Goal: Task Accomplishment & Management: Manage account settings

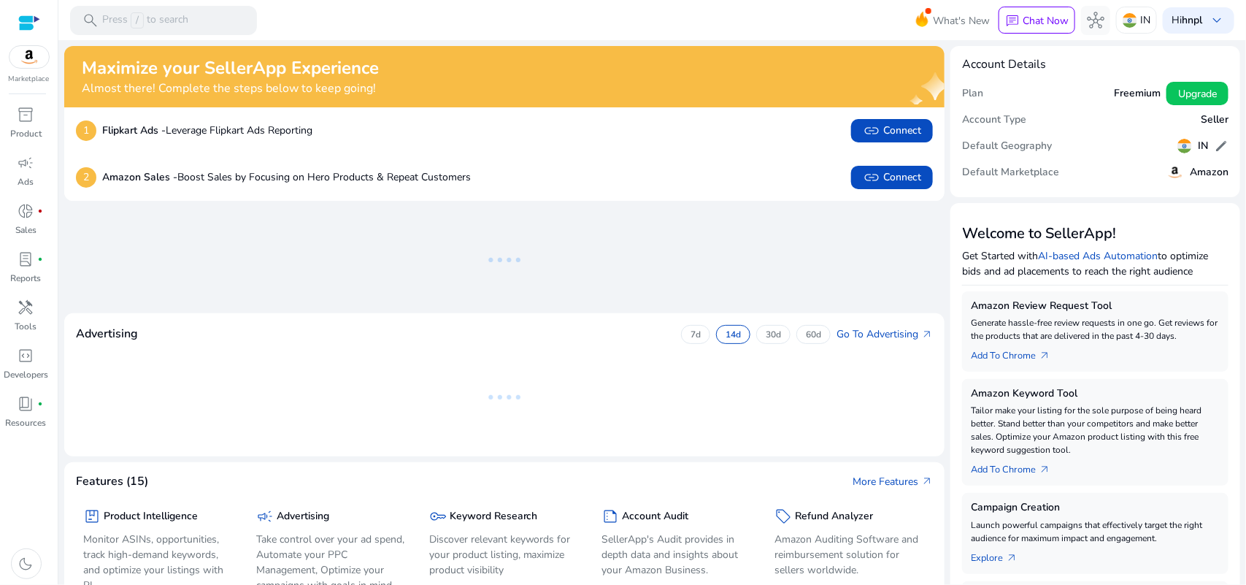
click at [1217, 168] on h5 "Amazon" at bounding box center [1209, 172] width 39 height 12
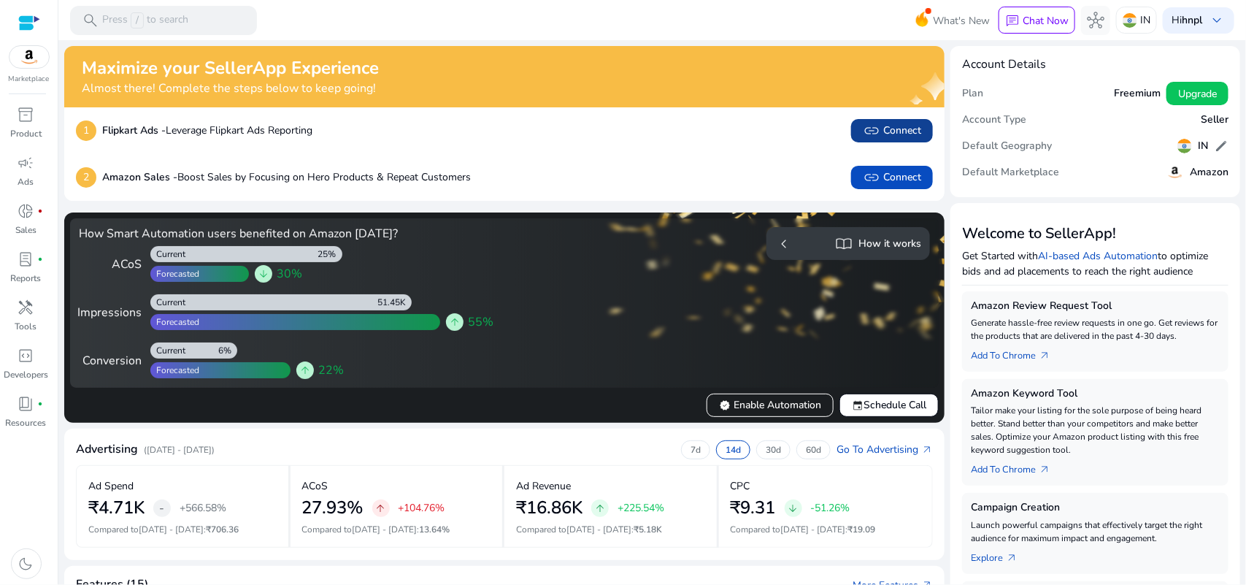
click at [880, 133] on span "link Connect" at bounding box center [892, 131] width 58 height 18
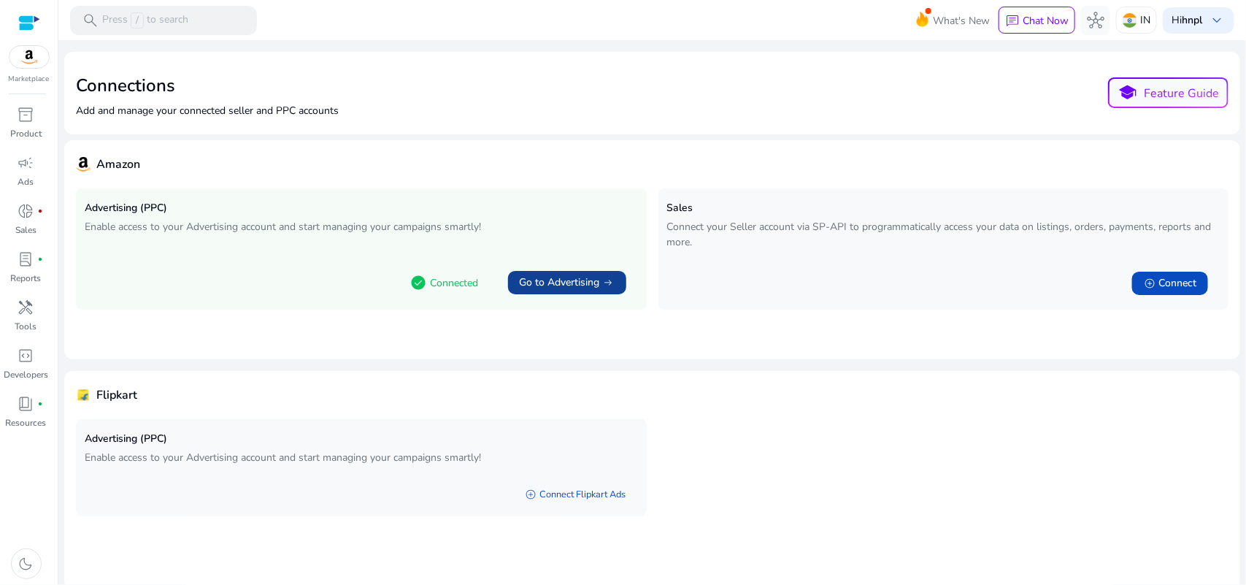
click at [531, 283] on span "Go to Advertising" at bounding box center [560, 282] width 80 height 15
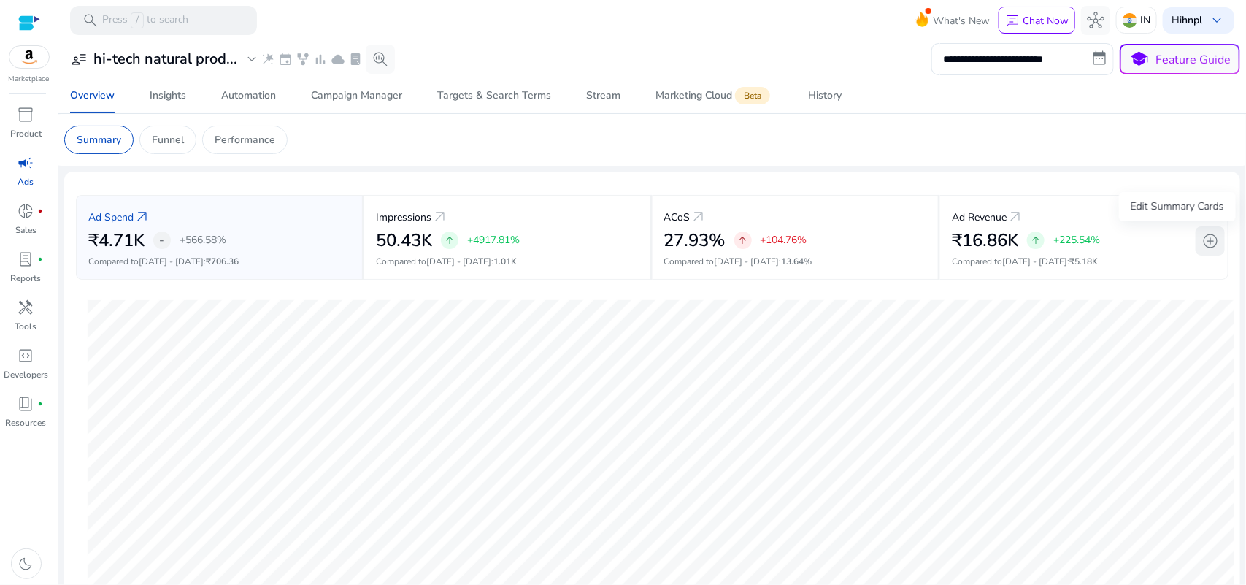
click at [1212, 240] on span "add_circle" at bounding box center [1211, 241] width 18 height 18
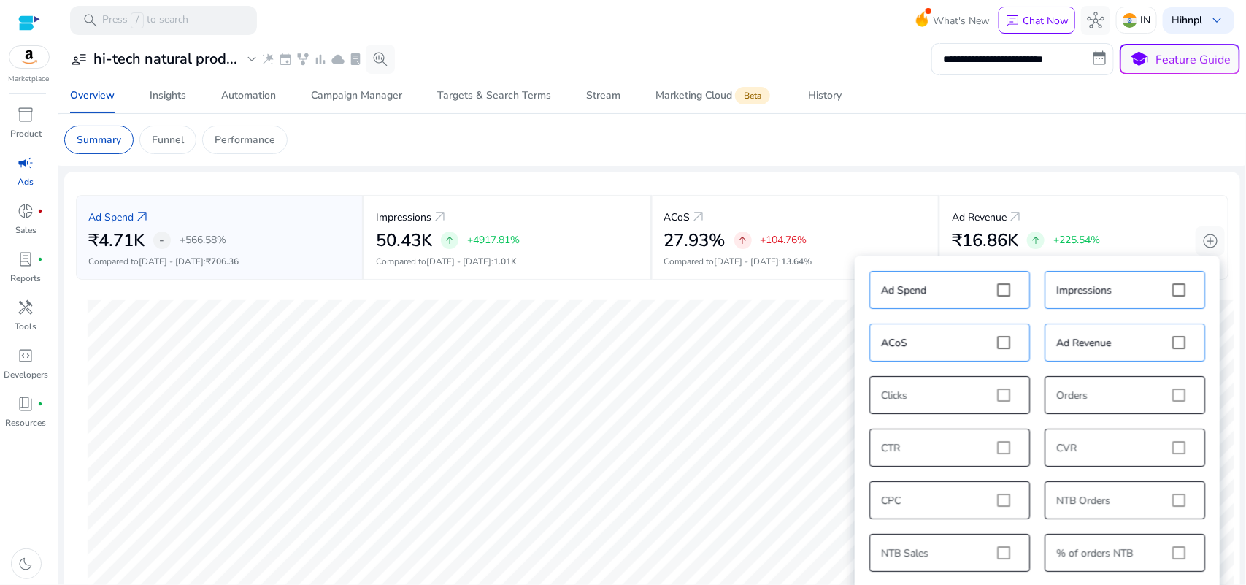
click at [1176, 388] on div "Ad Spend Impressions ACoS Ad Revenue Clicks Orders CTR CVR CPC NTB Orders NTB S…" at bounding box center [1037, 448] width 350 height 368
click at [1176, 395] on div "Ad Spend Impressions ACoS Ad Revenue Clicks Orders CTR CVR CPC NTB Orders NTB S…" at bounding box center [1037, 448] width 350 height 368
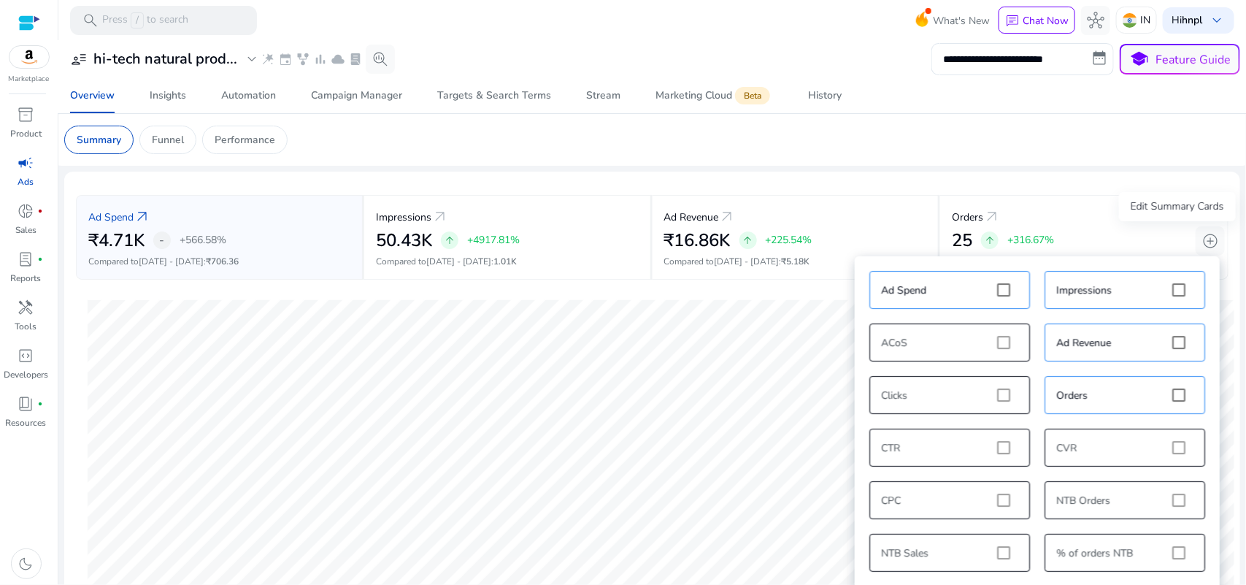
click at [1195, 212] on div "Edit Summary Cards" at bounding box center [1177, 206] width 117 height 29
click at [1070, 161] on mat-card "Summary Funnel Performance" at bounding box center [653, 140] width 1200 height 52
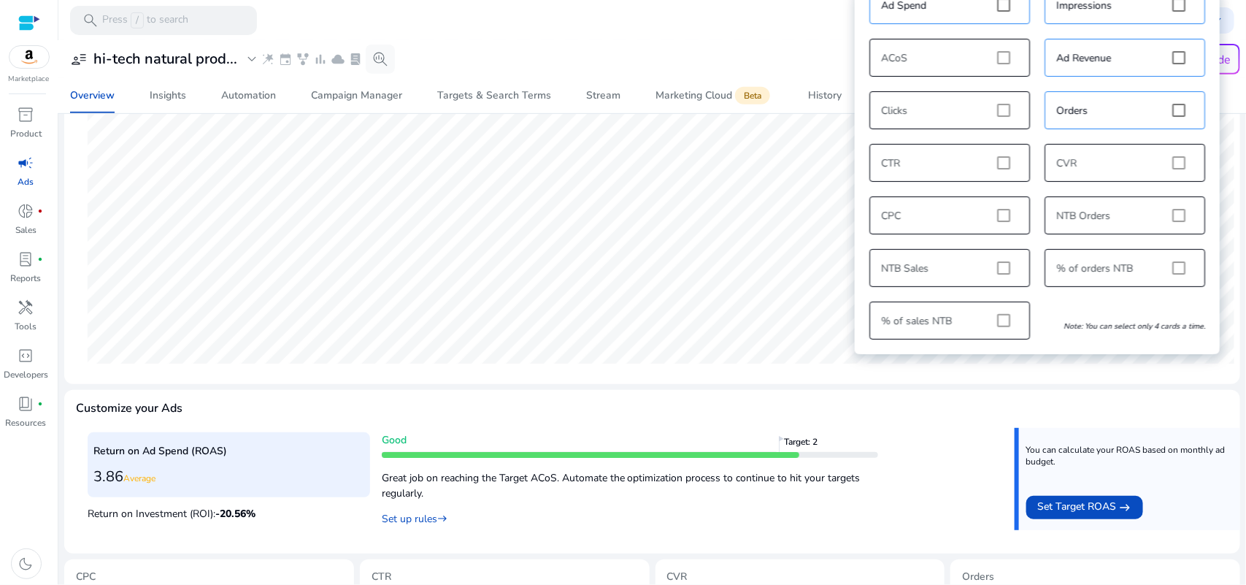
scroll to position [267, 0]
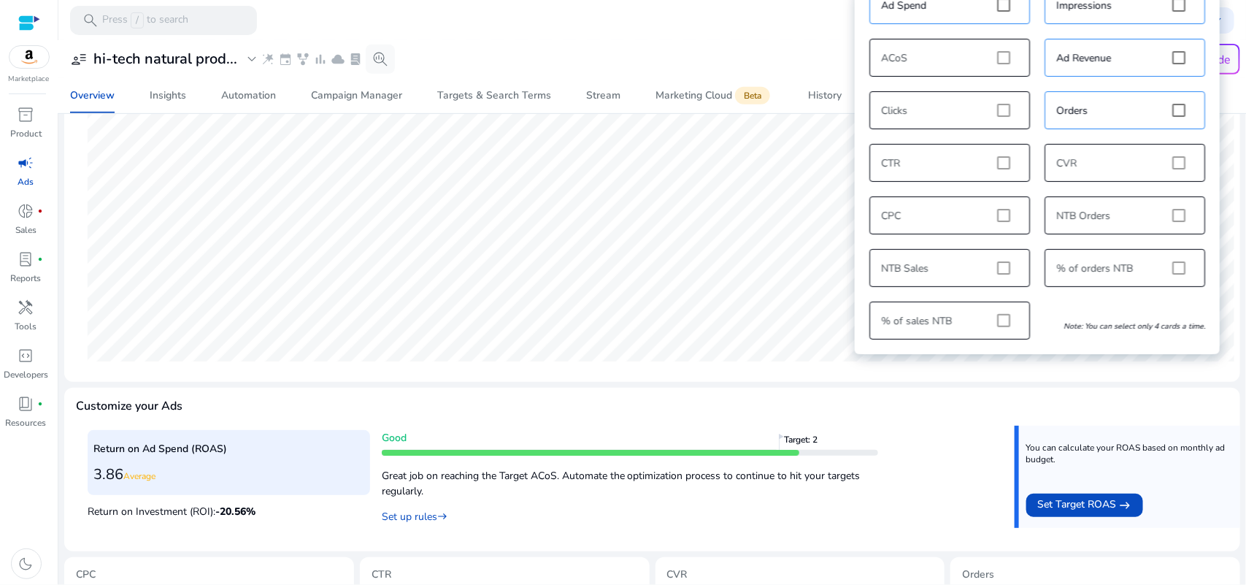
drag, startPoint x: 911, startPoint y: 377, endPoint x: 904, endPoint y: 380, distance: 8.2
click at [911, 378] on mat-card "Ad Spend arrow_outward ₹4.71K - +566.58% Compared to Jul 14 - Jul 27 : ₹706.36 …" at bounding box center [652, 143] width 1176 height 478
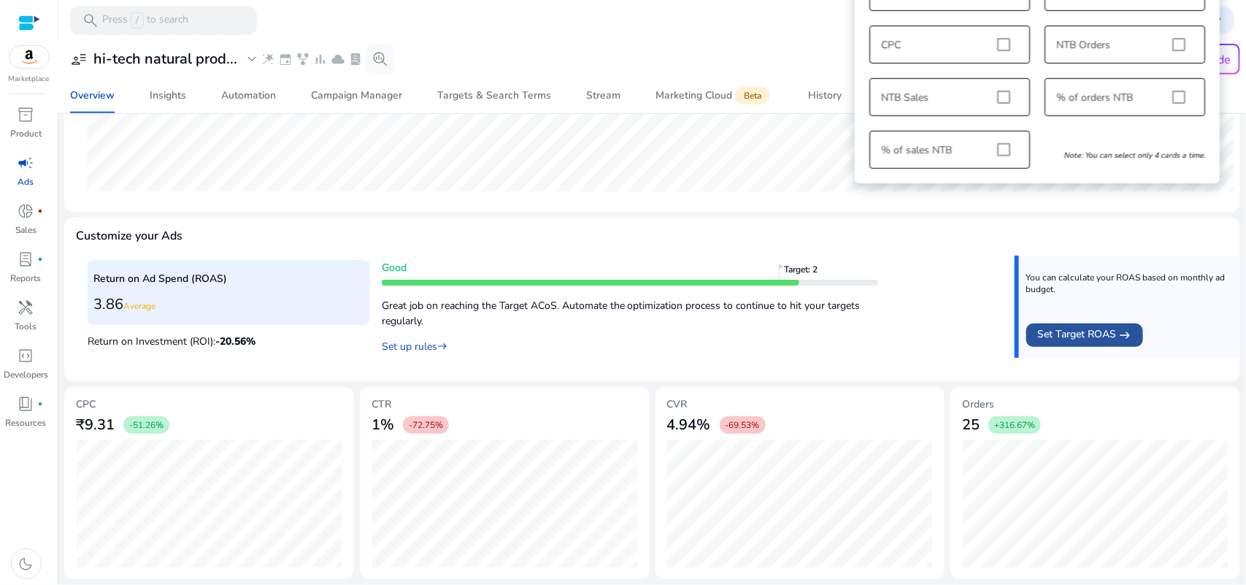
scroll to position [19, 0]
click at [1081, 333] on span "Set Target ROAS" at bounding box center [1077, 335] width 79 height 18
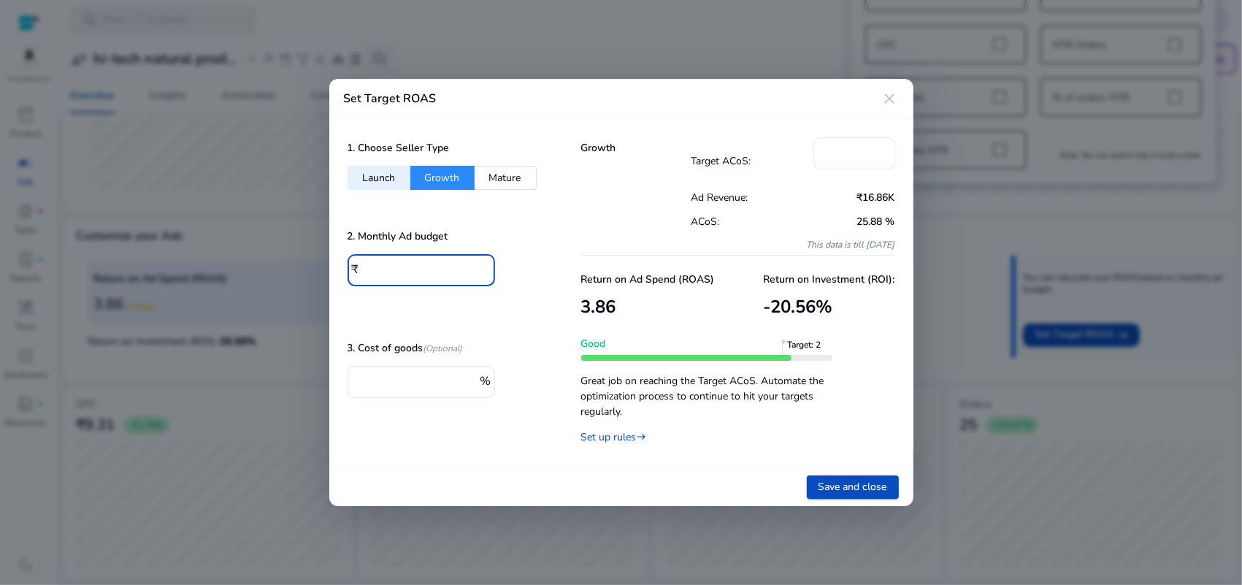
drag, startPoint x: 370, startPoint y: 268, endPoint x: 359, endPoint y: 272, distance: 12.5
click at [359, 272] on div "₹ ****" at bounding box center [416, 270] width 137 height 32
type input "***"
click at [892, 95] on mat-icon "close" at bounding box center [890, 99] width 18 height 18
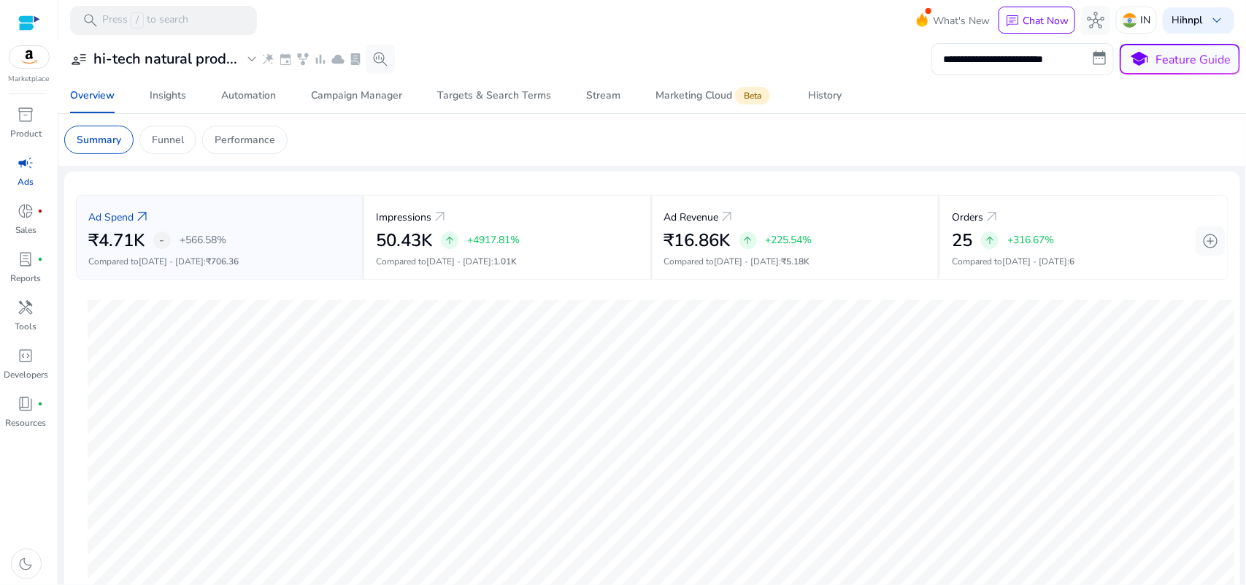
scroll to position [438, 0]
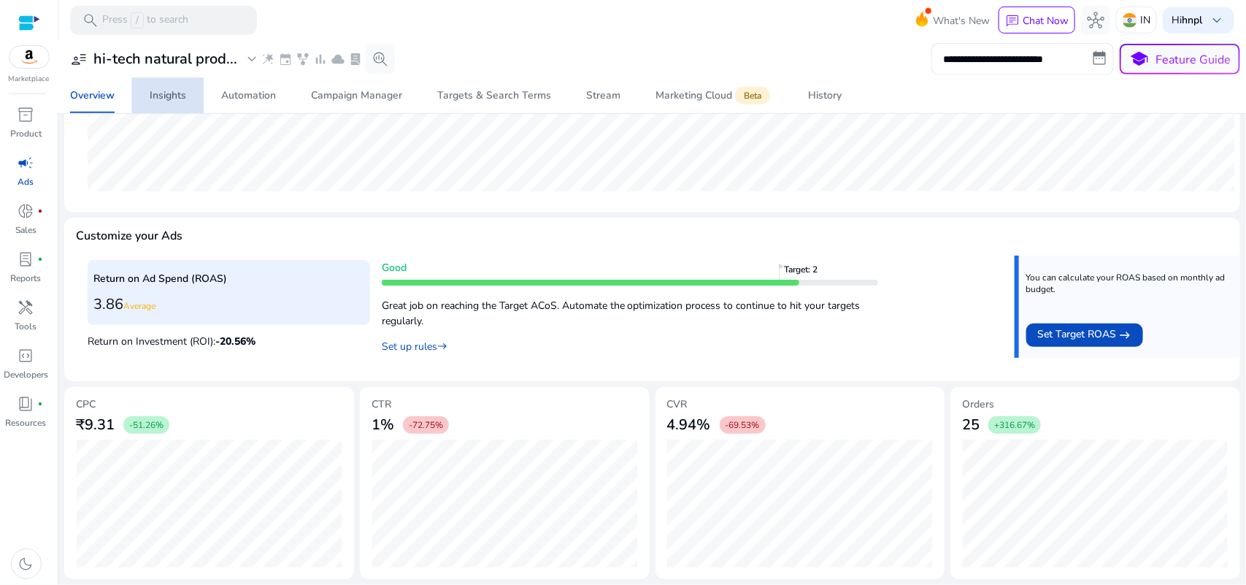
click at [184, 82] on span "Insights" at bounding box center [168, 95] width 37 height 35
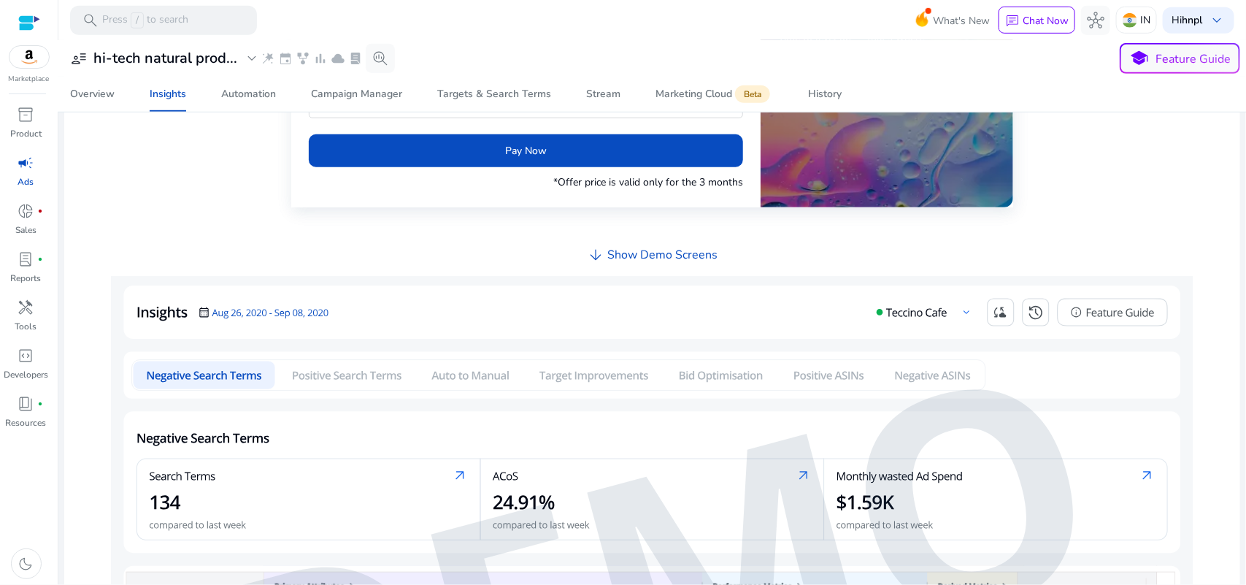
scroll to position [365, 0]
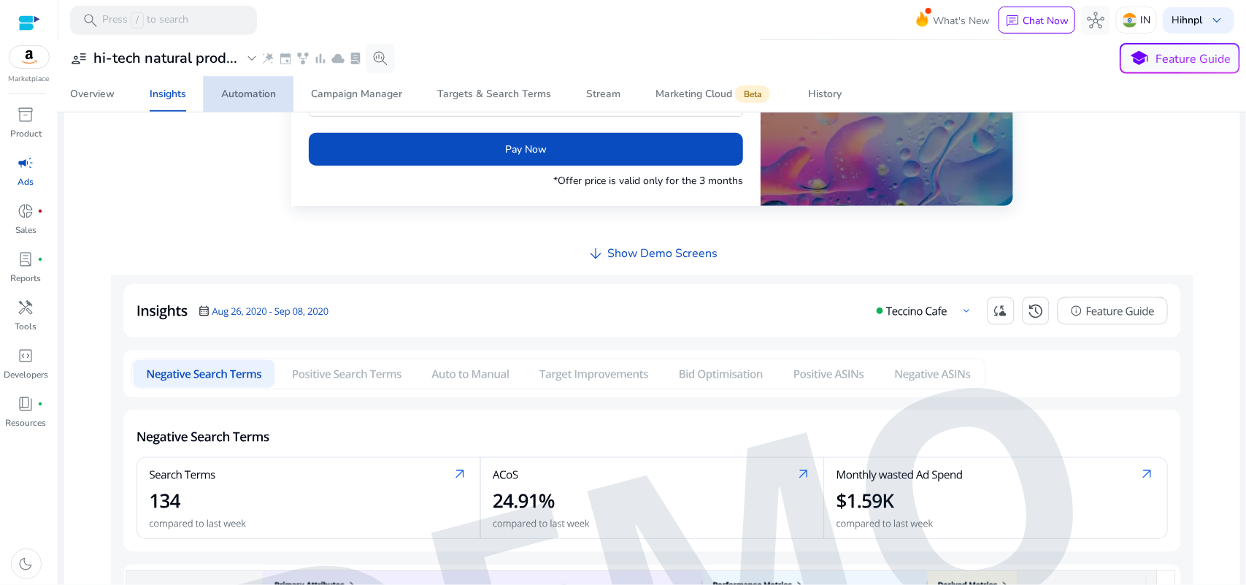
click at [245, 99] on div "Automation" at bounding box center [248, 94] width 55 height 10
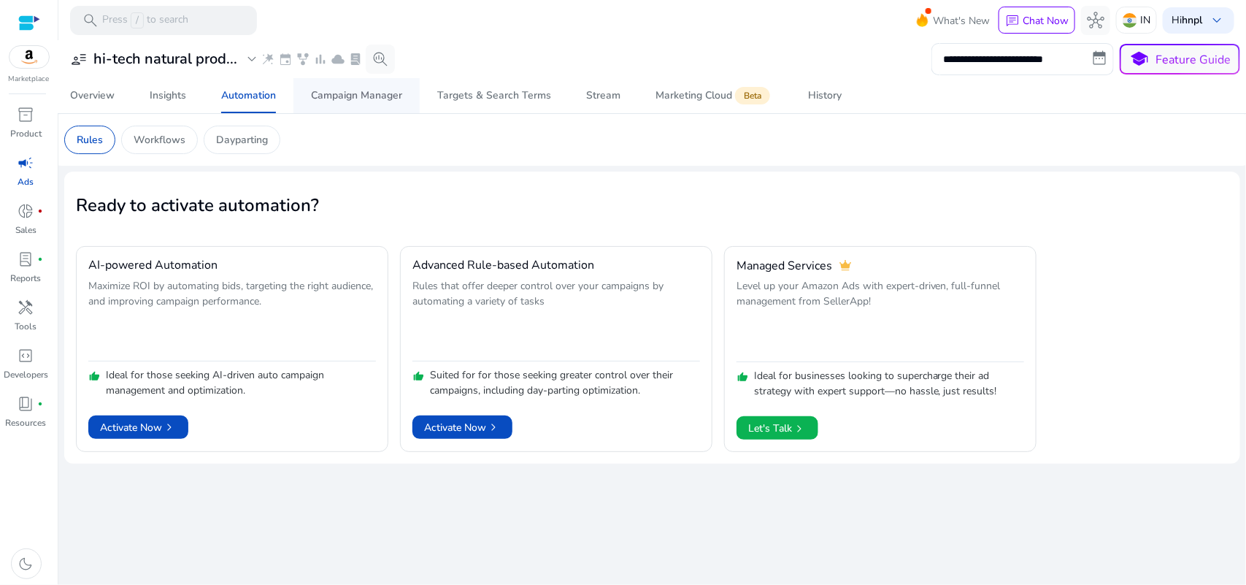
click at [330, 101] on div "Campaign Manager" at bounding box center [356, 96] width 91 height 10
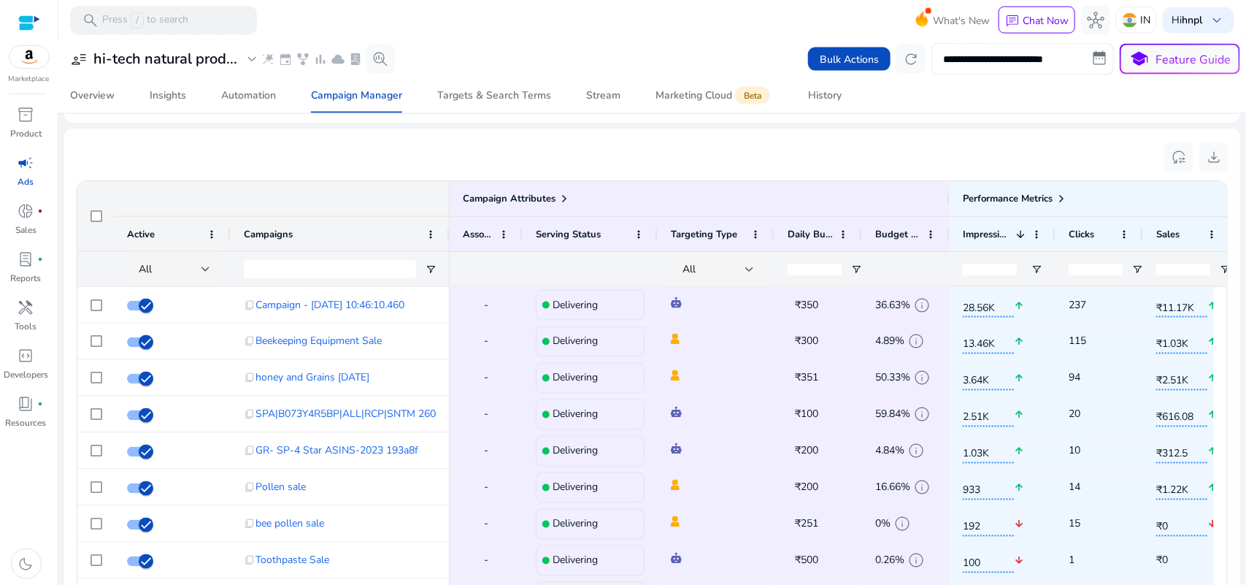
scroll to position [986, 0]
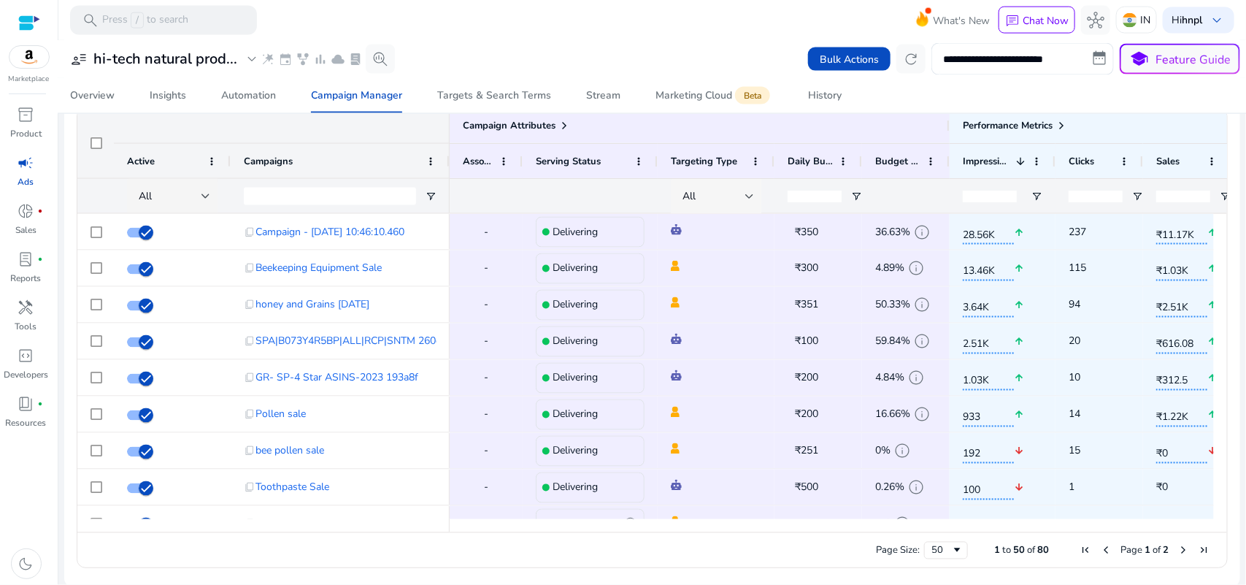
click at [746, 194] on div at bounding box center [750, 197] width 9 height 6
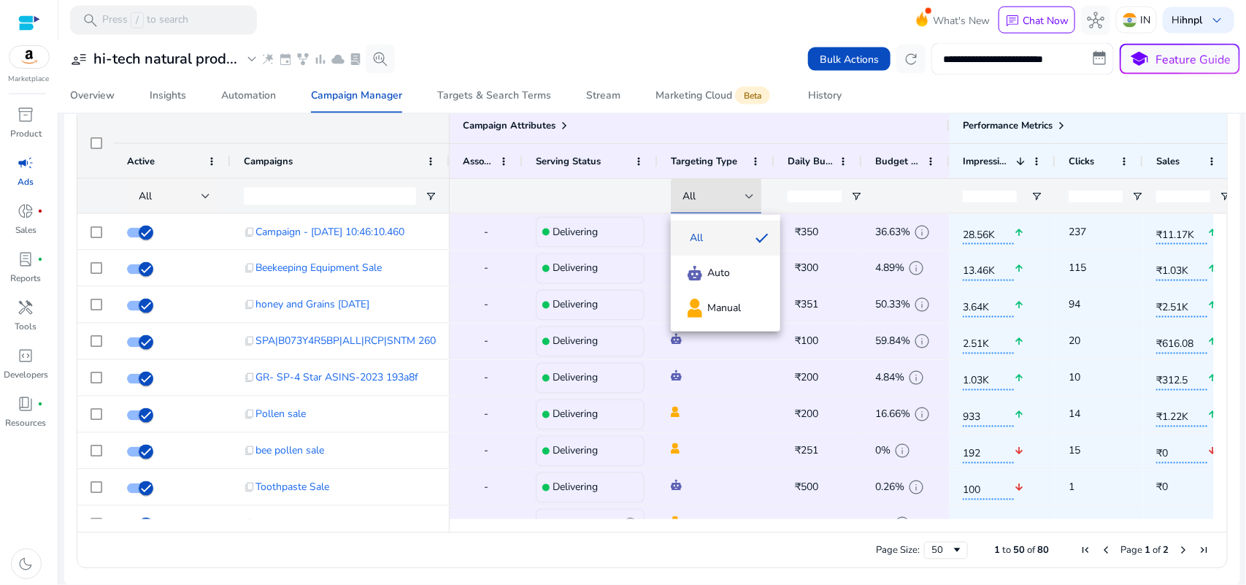
click at [632, 205] on div at bounding box center [623, 292] width 1246 height 585
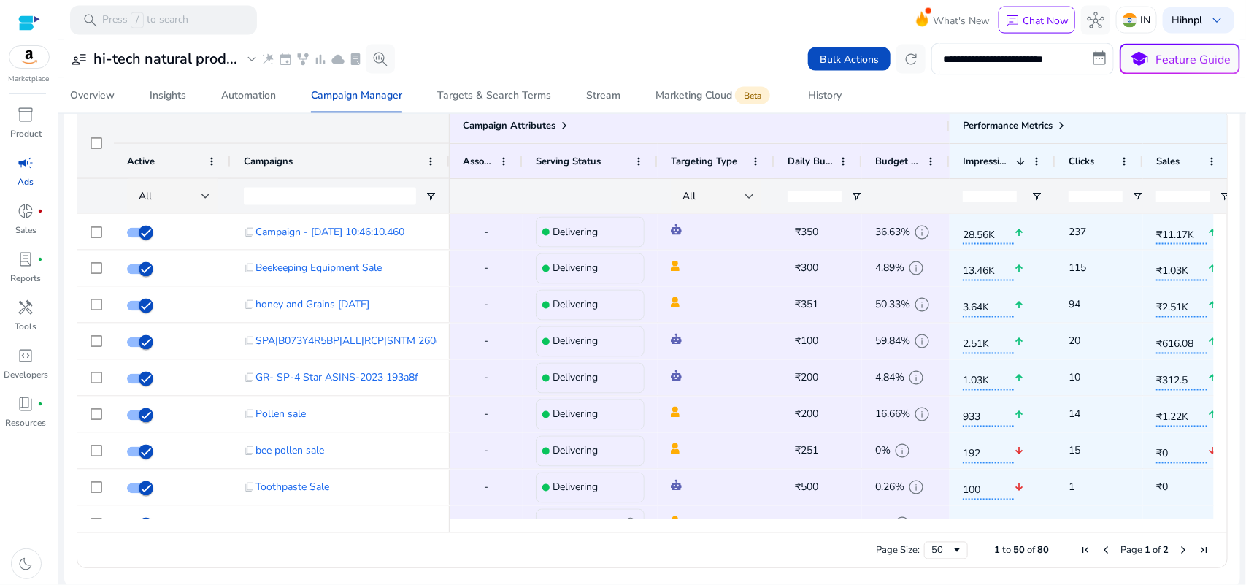
drag, startPoint x: 721, startPoint y: 535, endPoint x: 738, endPoint y: 535, distance: 16.8
click at [738, 535] on div "Page Size: 50 1 to 50 of 80 Page 1 of 2" at bounding box center [652, 549] width 1150 height 35
drag, startPoint x: 735, startPoint y: 526, endPoint x: 757, endPoint y: 528, distance: 22.0
click at [757, 528] on div at bounding box center [832, 525] width 765 height 13
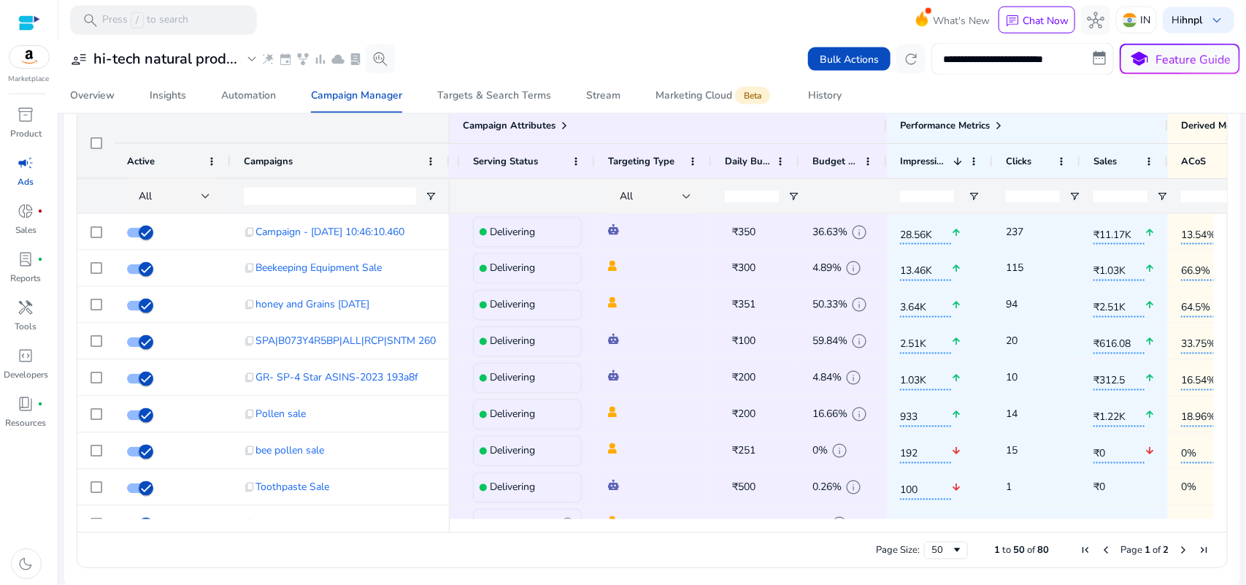
scroll to position [0, 0]
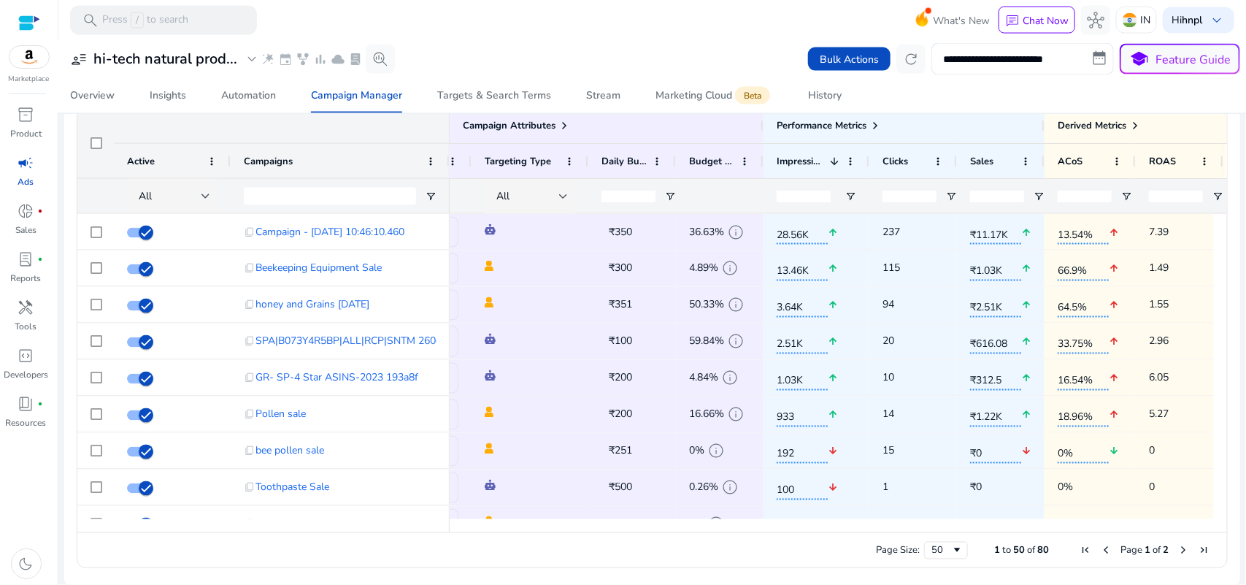
drag, startPoint x: 1032, startPoint y: 533, endPoint x: 1093, endPoint y: 540, distance: 61.8
click at [1093, 540] on div "Page Size: 50 1 to 50 of 80 Page 1 of 2" at bounding box center [652, 549] width 1150 height 35
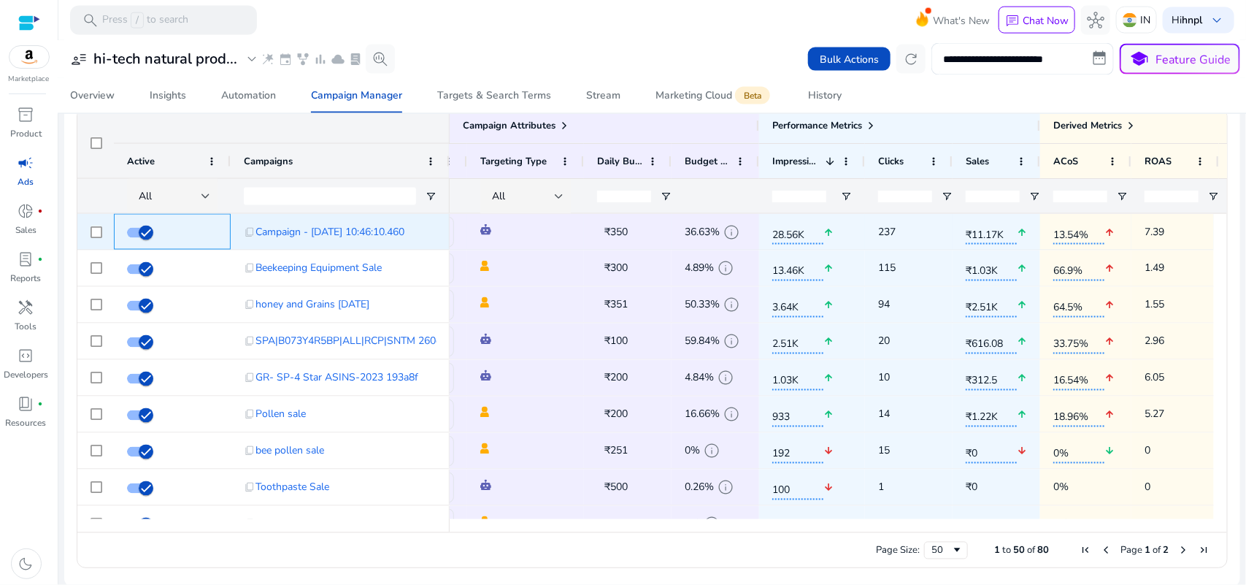
drag, startPoint x: 194, startPoint y: 230, endPoint x: 267, endPoint y: 232, distance: 73.8
click at [194, 229] on span at bounding box center [172, 232] width 91 height 30
click at [314, 230] on span "Campaign - 5/8/2025 10:46:10.460" at bounding box center [330, 232] width 149 height 30
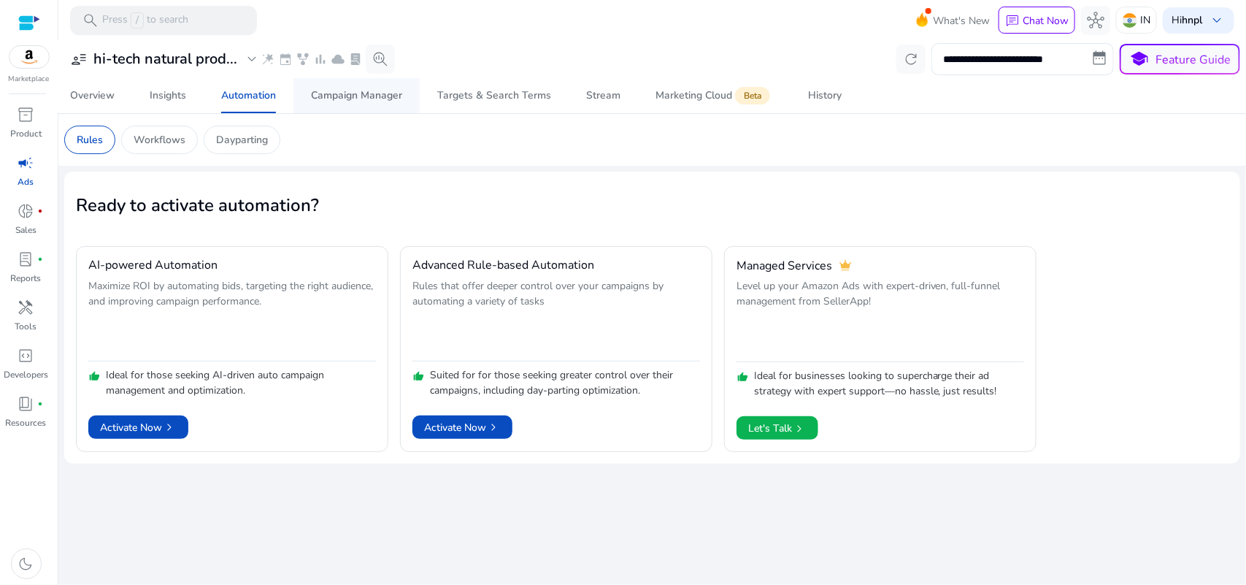
click at [377, 99] on div "Campaign Manager" at bounding box center [356, 96] width 91 height 10
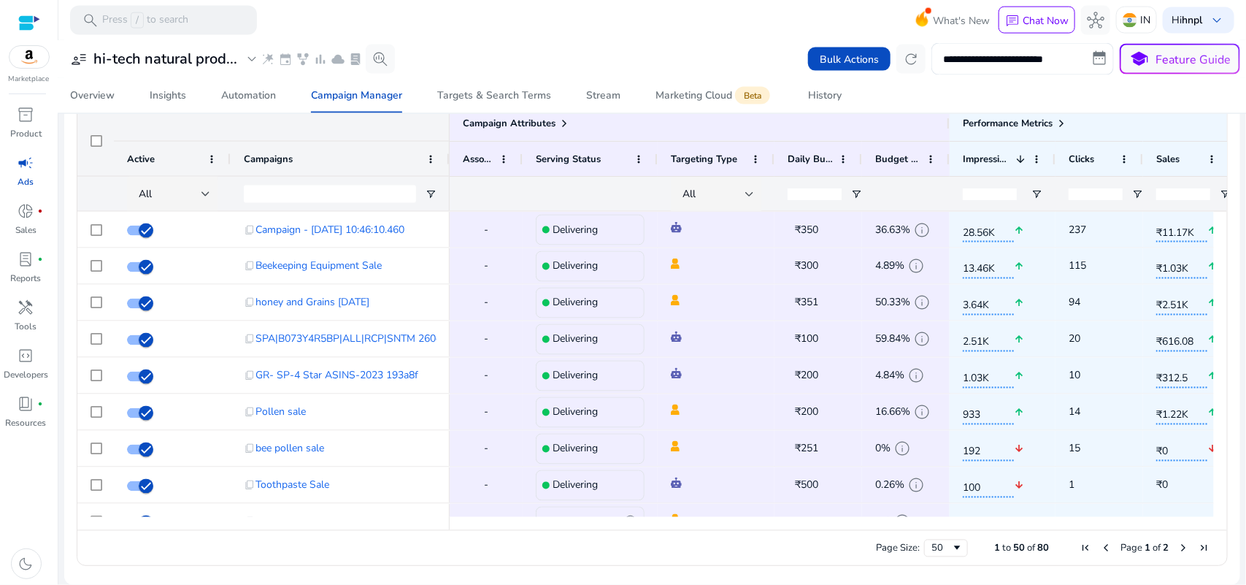
scroll to position [0, 44]
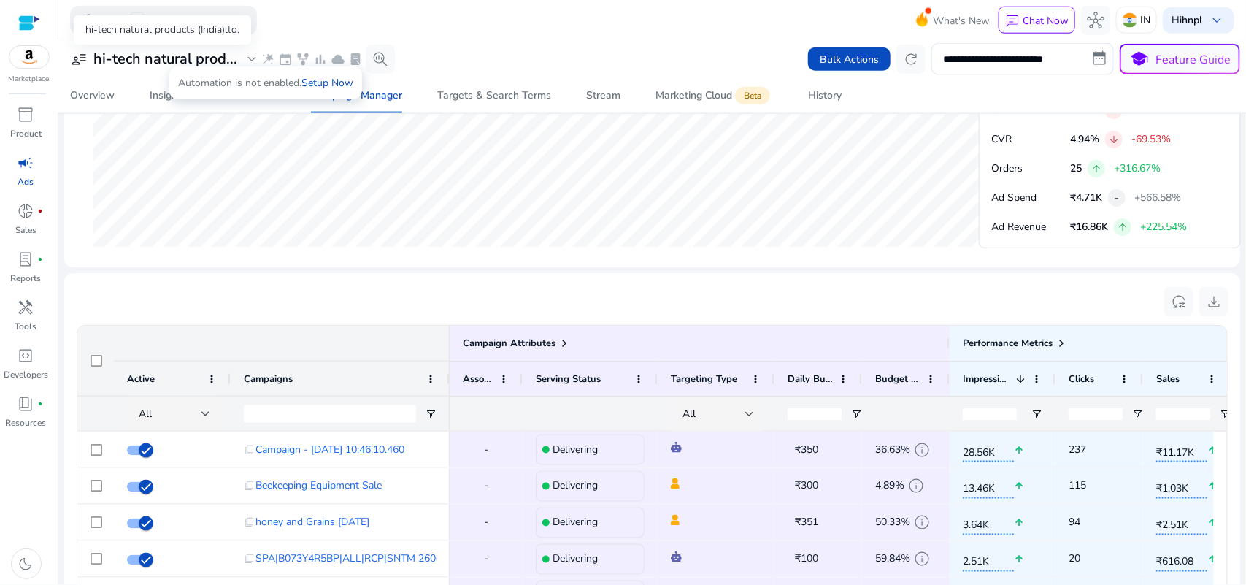
scroll to position [714, 0]
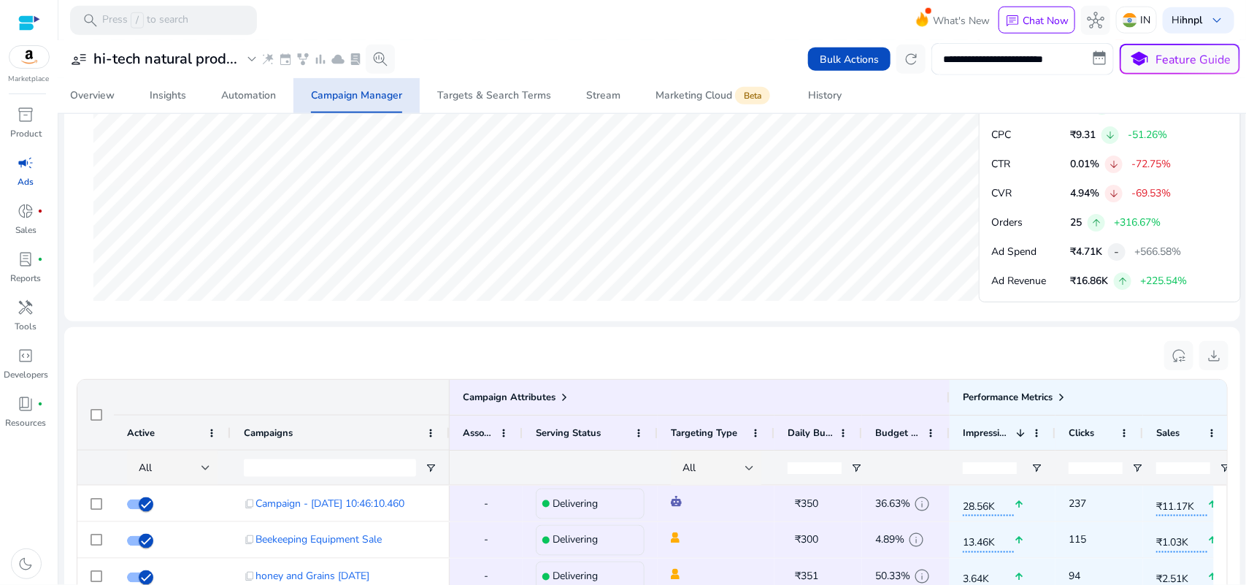
drag, startPoint x: 142, startPoint y: 432, endPoint x: 258, endPoint y: 362, distance: 134.6
click at [142, 431] on span "Active" at bounding box center [141, 432] width 28 height 13
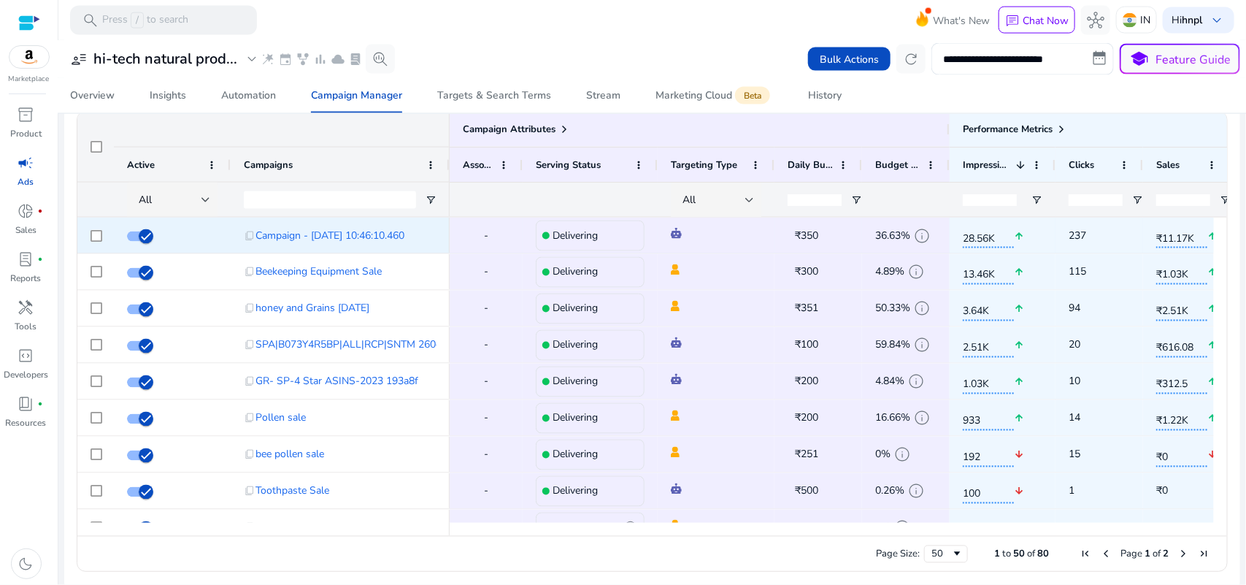
scroll to position [988, 0]
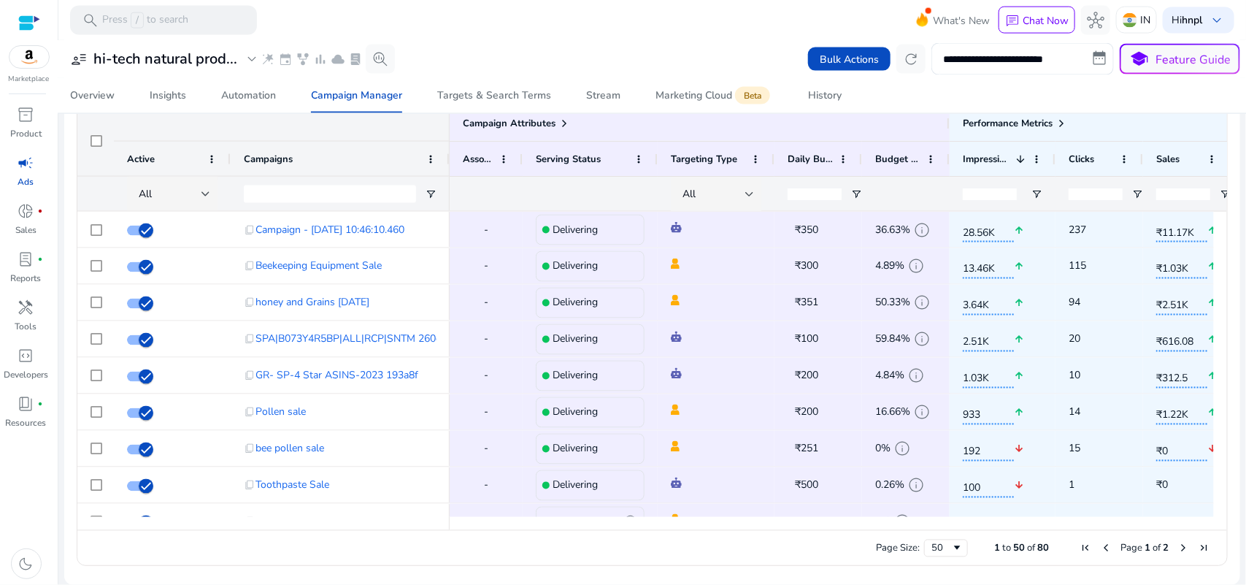
drag, startPoint x: 245, startPoint y: 531, endPoint x: 323, endPoint y: 545, distance: 80.1
click at [245, 530] on div "Page Size: 50 1 to 50 of 80 Page 1 of 2" at bounding box center [652, 547] width 1150 height 35
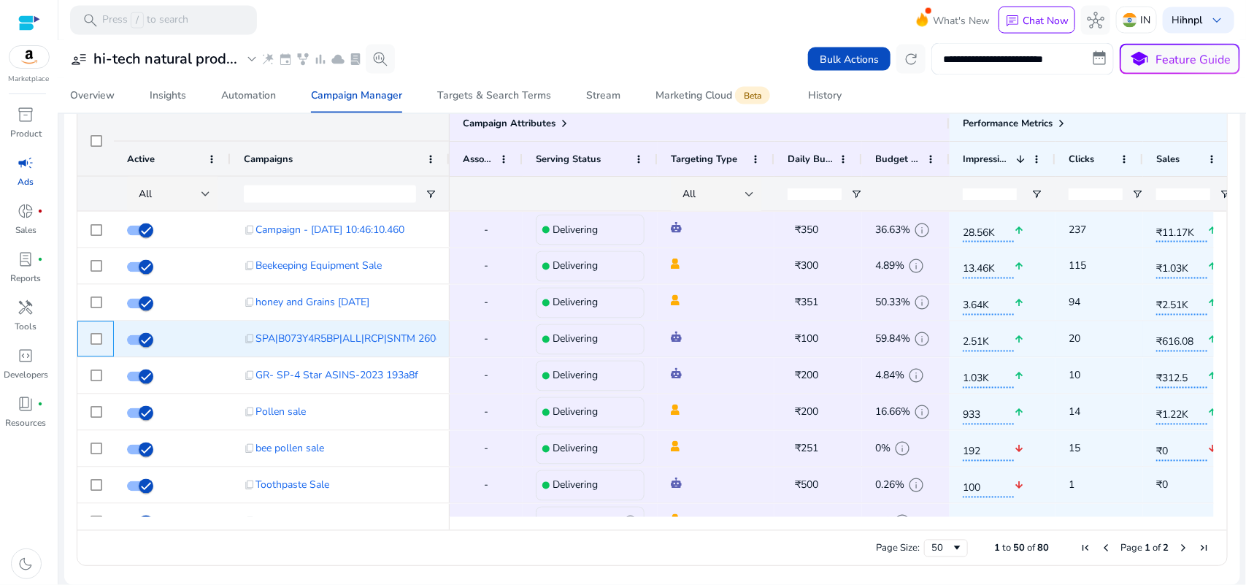
click at [86, 336] on div at bounding box center [95, 339] width 37 height 36
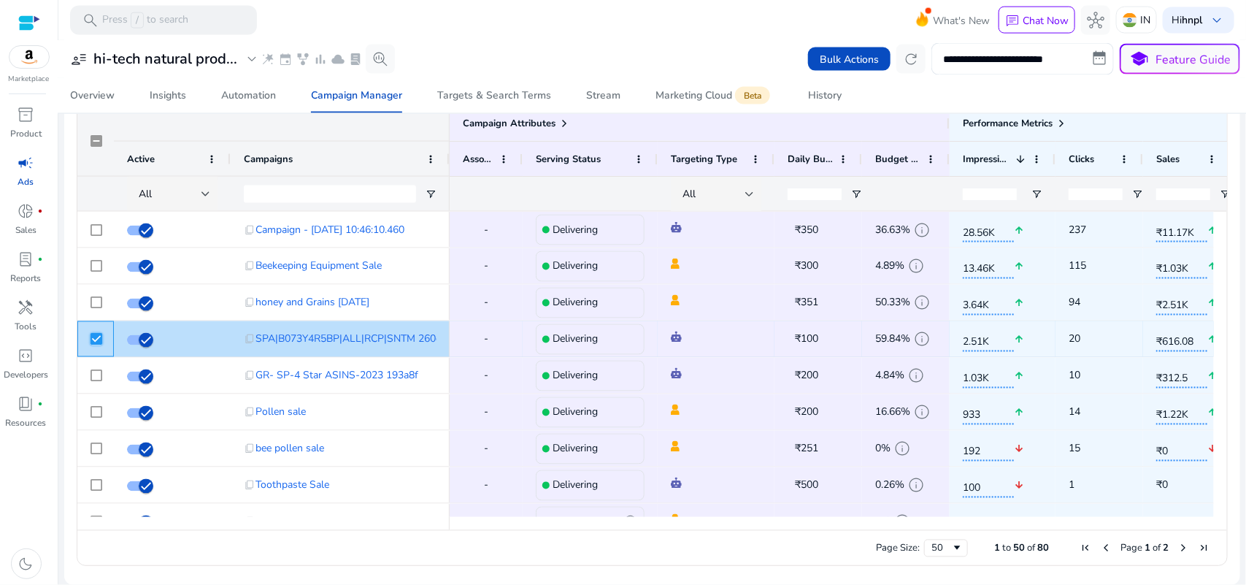
scroll to position [0, 146]
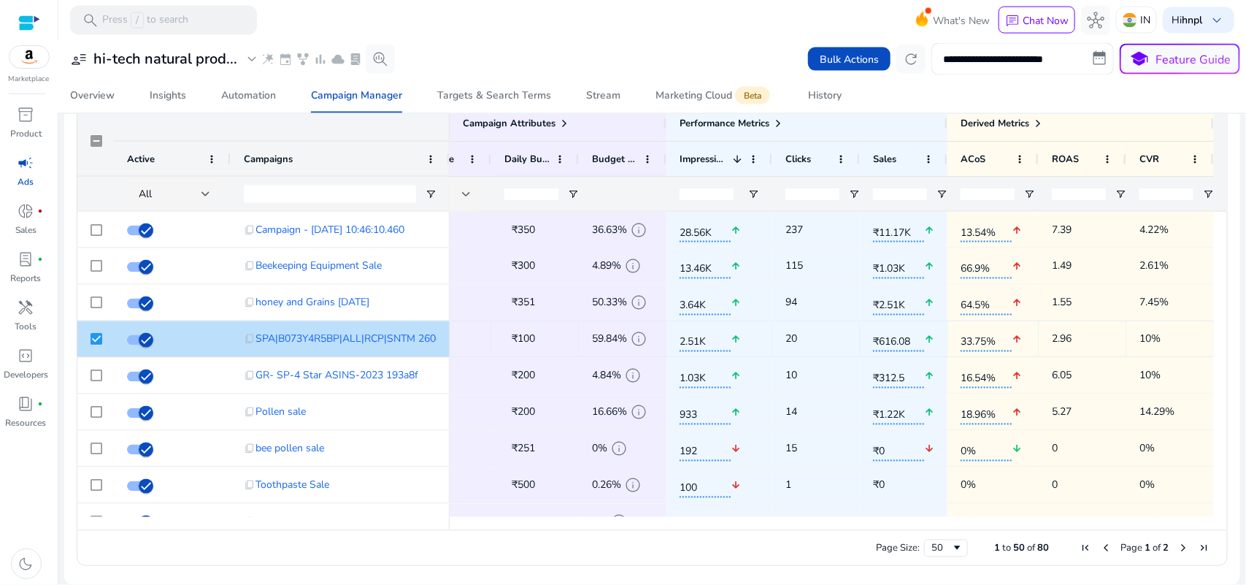
click at [1223, 402] on div "Drag here to set row groups Drag here to set column labels Campaign Attributes …" at bounding box center [653, 335] width 1152 height 461
click at [1223, 403] on div "Drag here to set row groups Drag here to set column labels Campaign Attributes …" at bounding box center [653, 335] width 1152 height 461
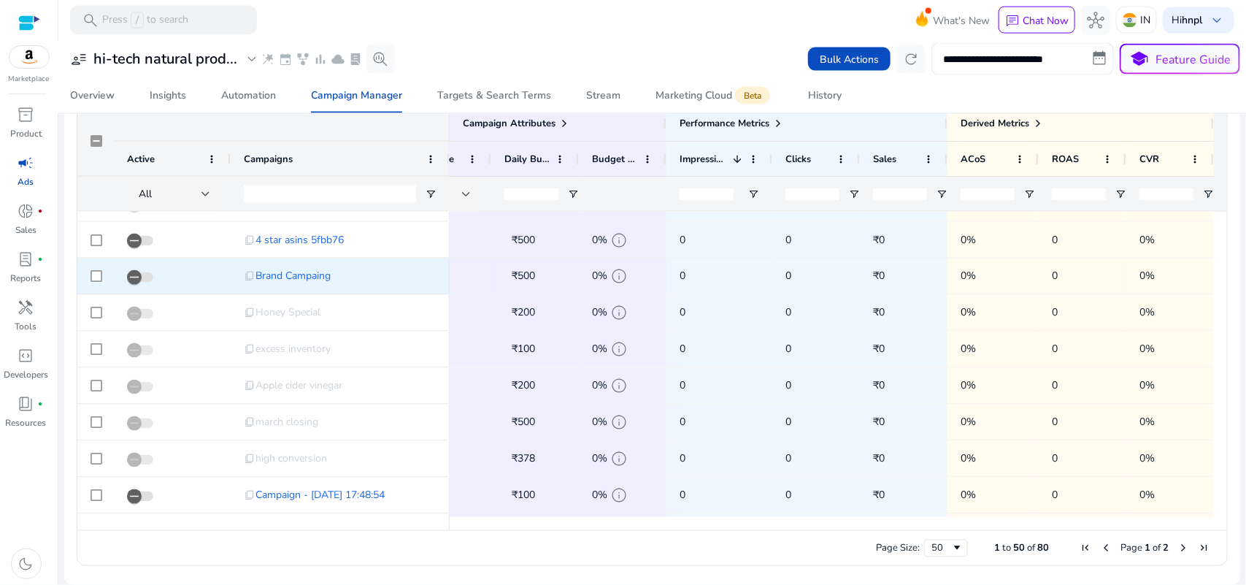
drag, startPoint x: 1217, startPoint y: 453, endPoint x: 1201, endPoint y: 265, distance: 189.0
click at [1201, 272] on div "content_copy SPA|B073Y4R5BP|ALL|RCP|SNTM 260df4 content_copy Aswagandha honey c…" at bounding box center [652, 364] width 1150 height 305
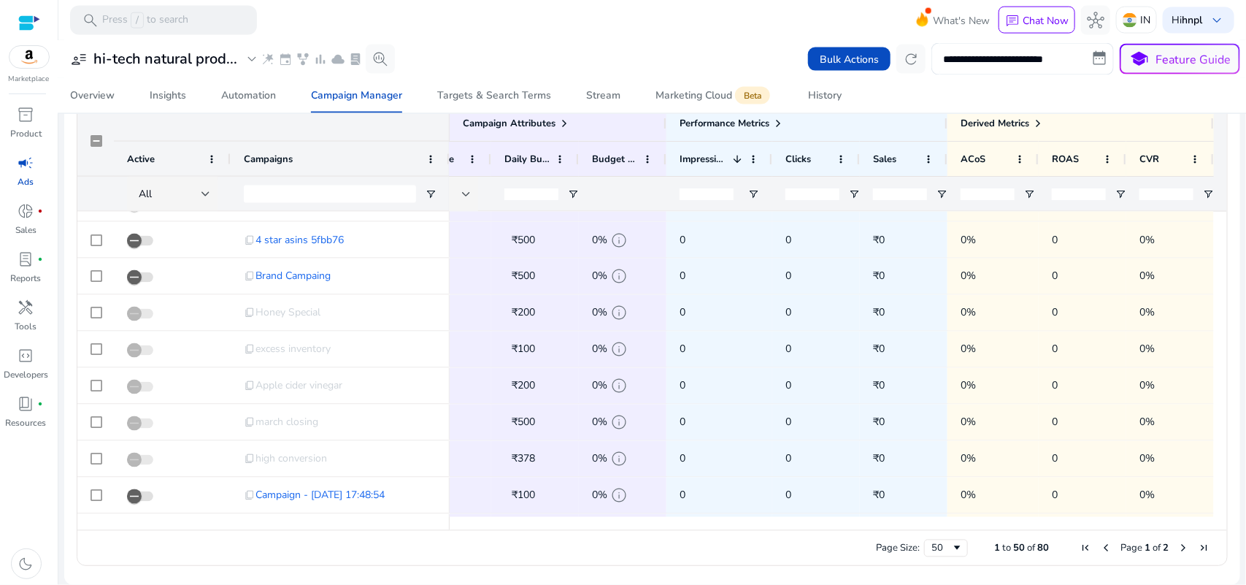
click at [1217, 253] on div at bounding box center [1220, 364] width 13 height 305
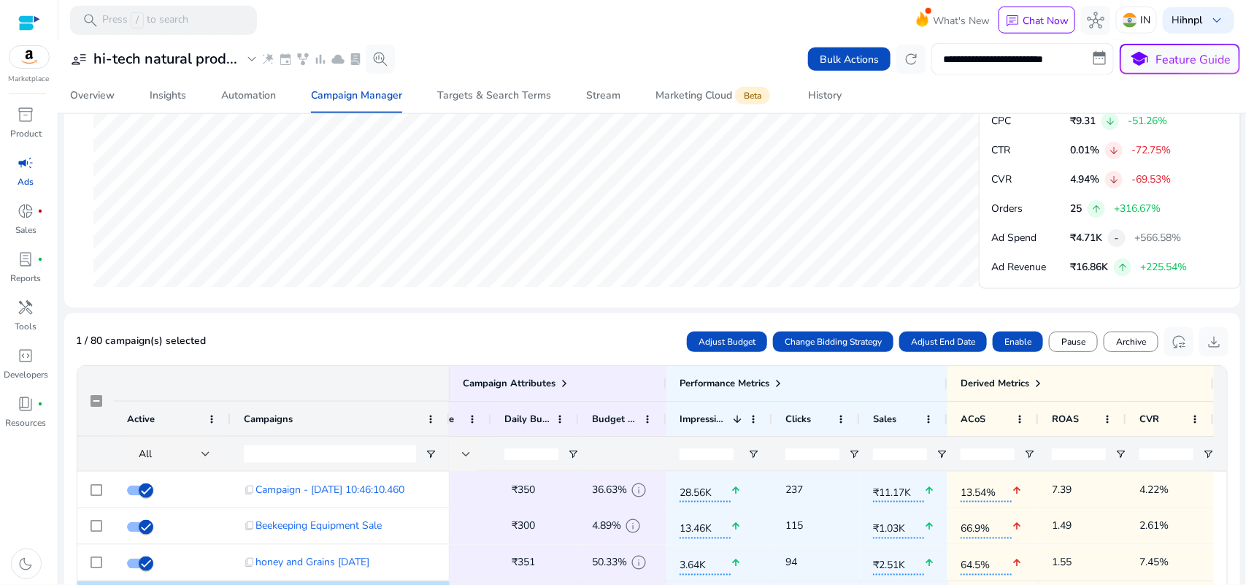
click at [1238, 355] on mat-sidenav-content "**********" at bounding box center [652, 292] width 1188 height 585
